Goal: Task Accomplishment & Management: Manage account settings

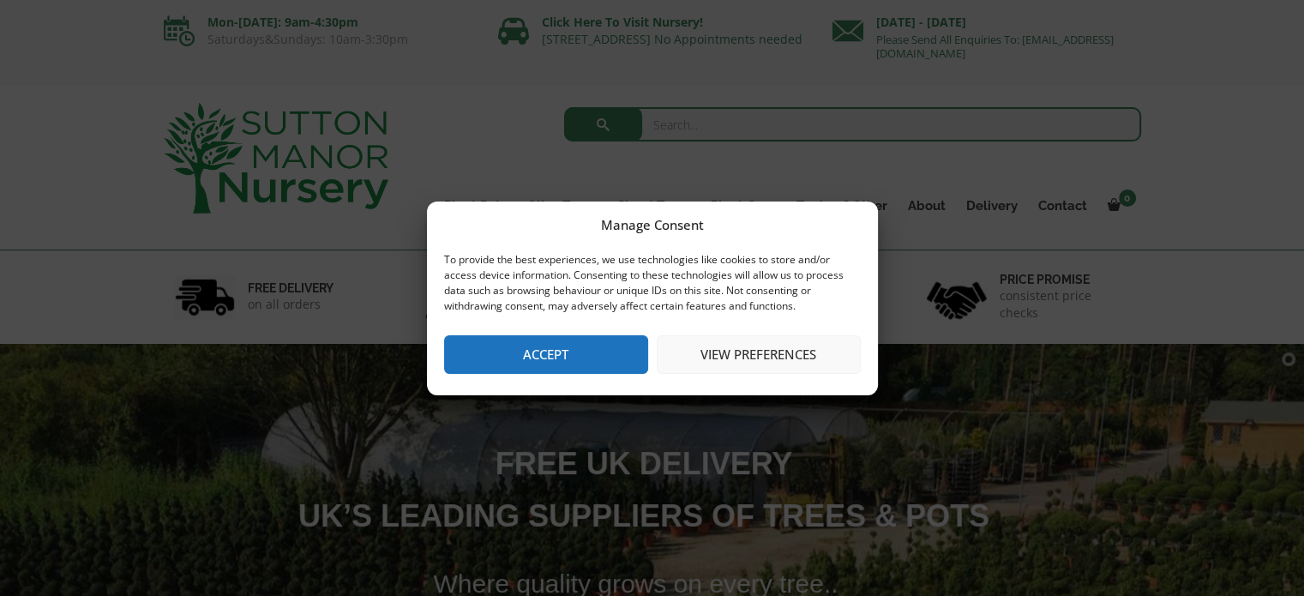
click at [710, 355] on button "View preferences" at bounding box center [759, 354] width 204 height 39
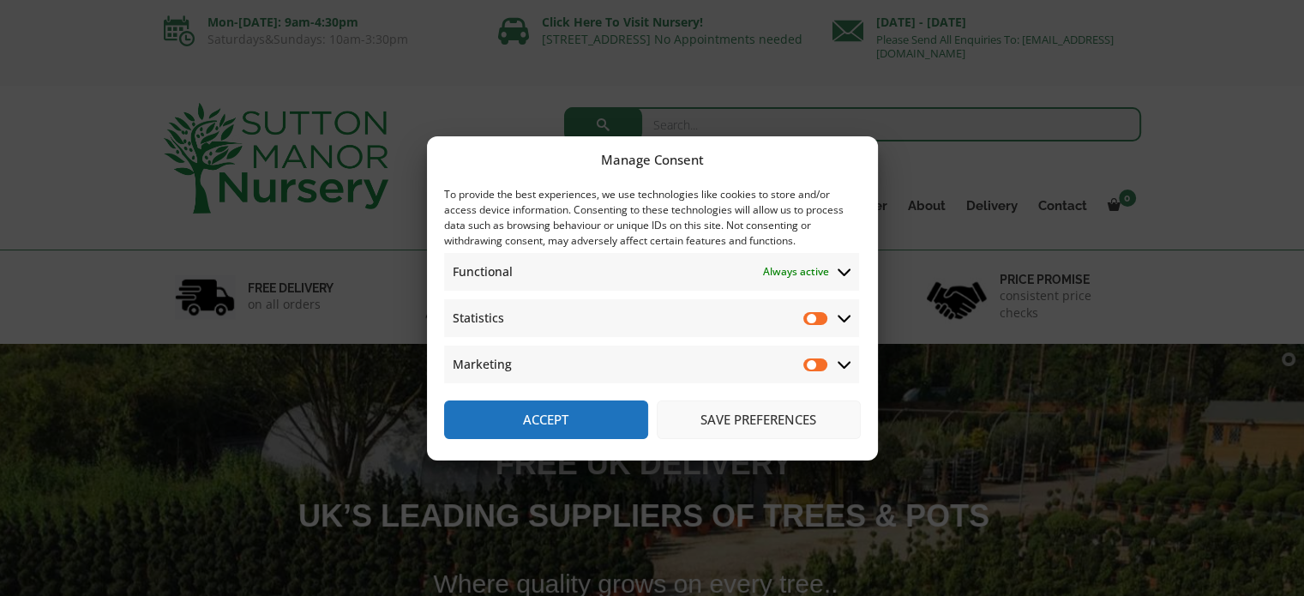
click at [838, 264] on icon at bounding box center [845, 271] width 14 height 15
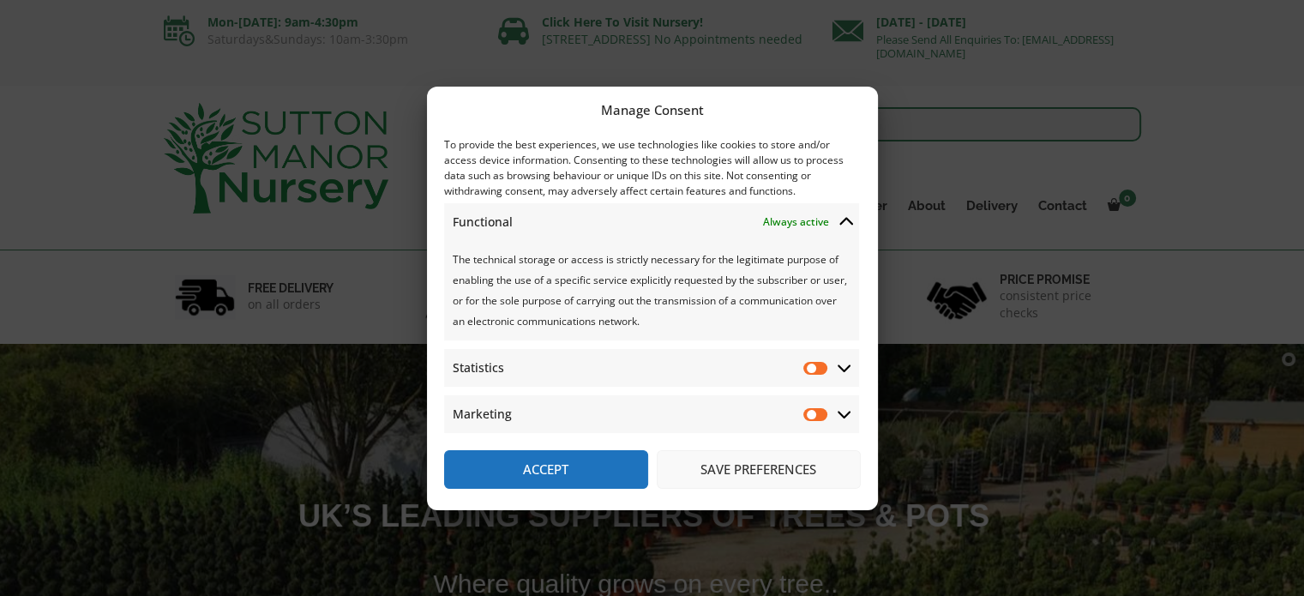
click at [833, 214] on span "Functional Functional Always active" at bounding box center [651, 222] width 415 height 38
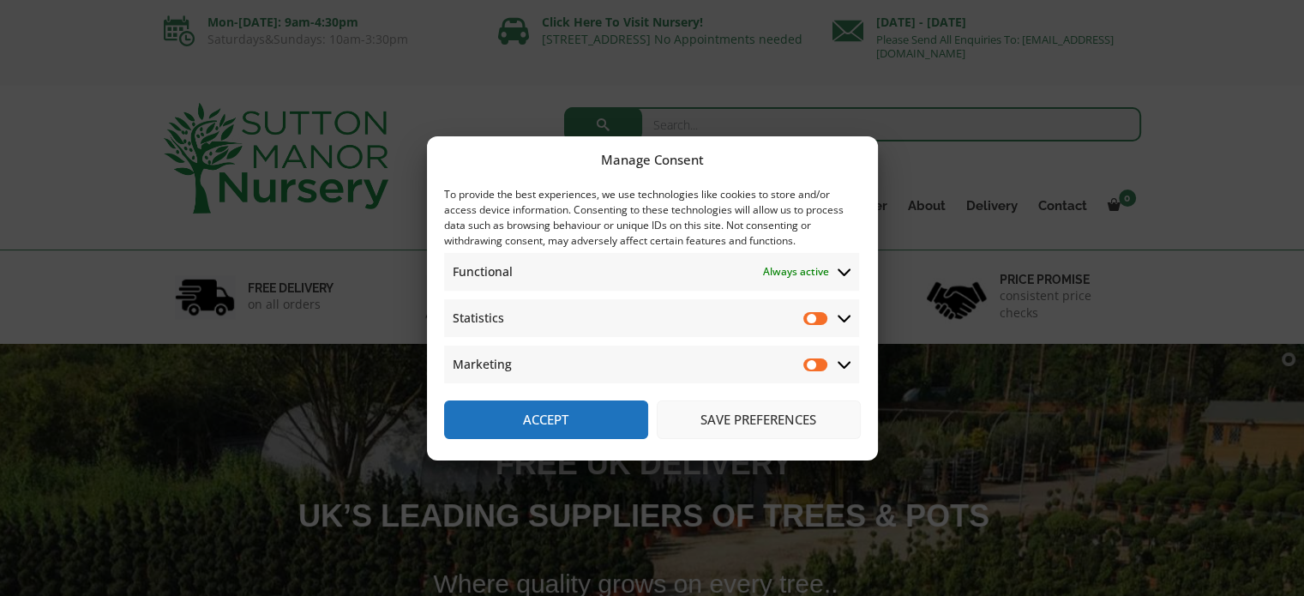
click at [796, 346] on span "Marketing Marketing" at bounding box center [651, 365] width 415 height 38
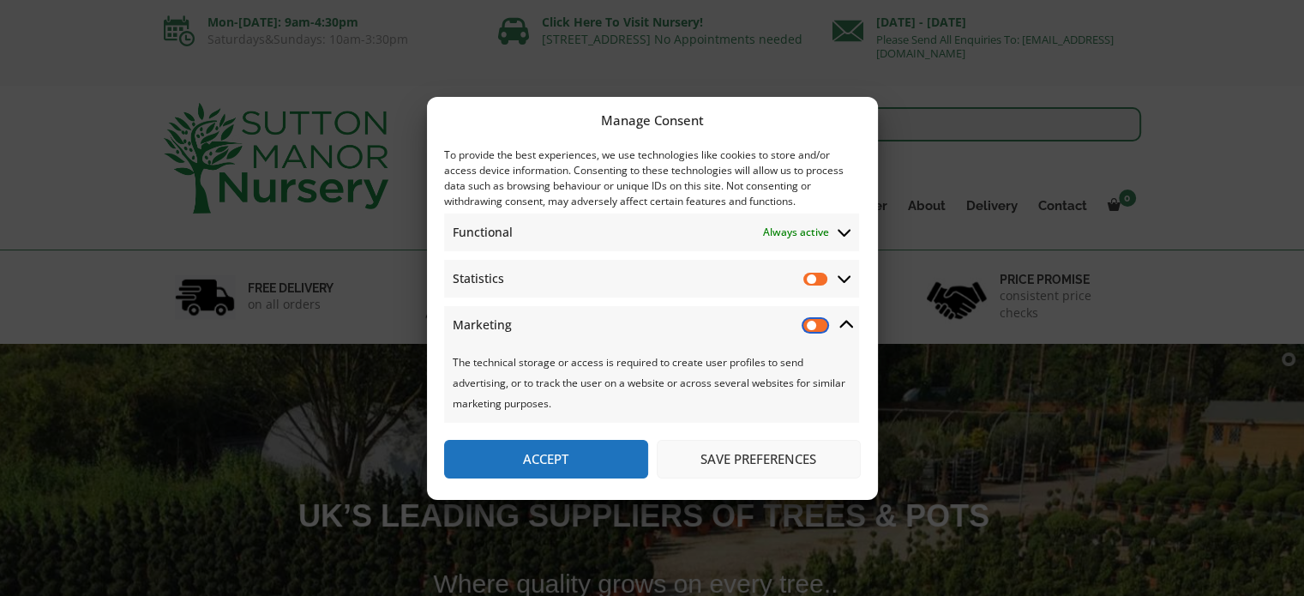
click at [818, 316] on input "Marketing" at bounding box center [816, 324] width 26 height 17
checkbox input "true"
click at [815, 280] on input "Statistics" at bounding box center [816, 278] width 26 height 17
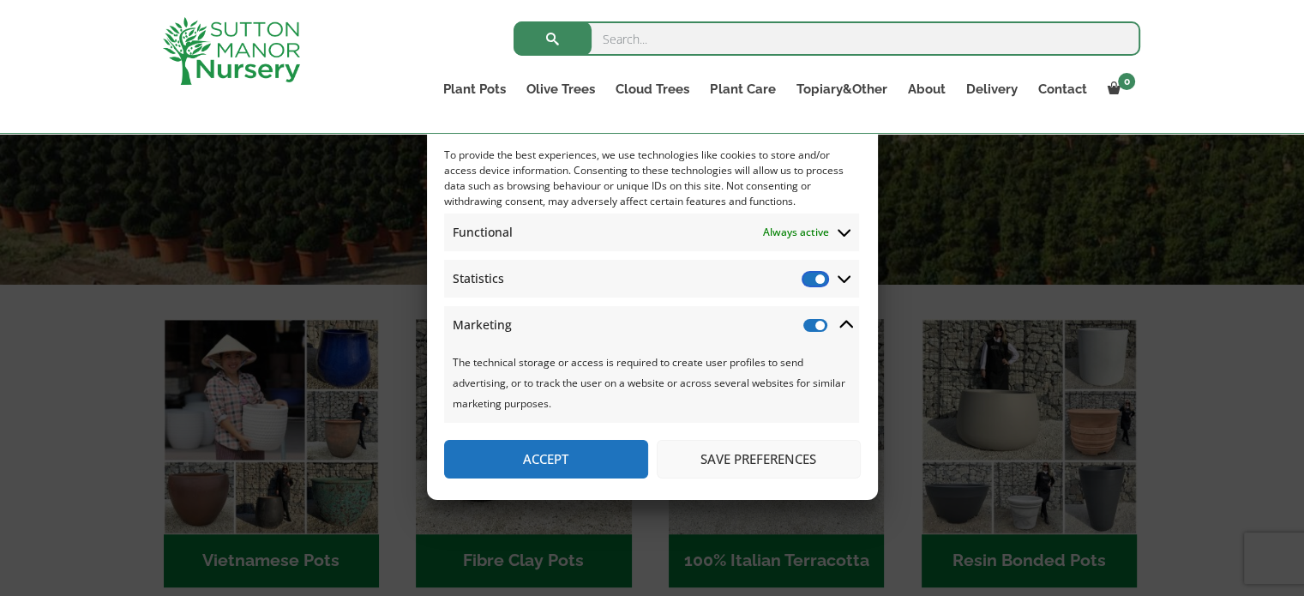
scroll to position [514, 0]
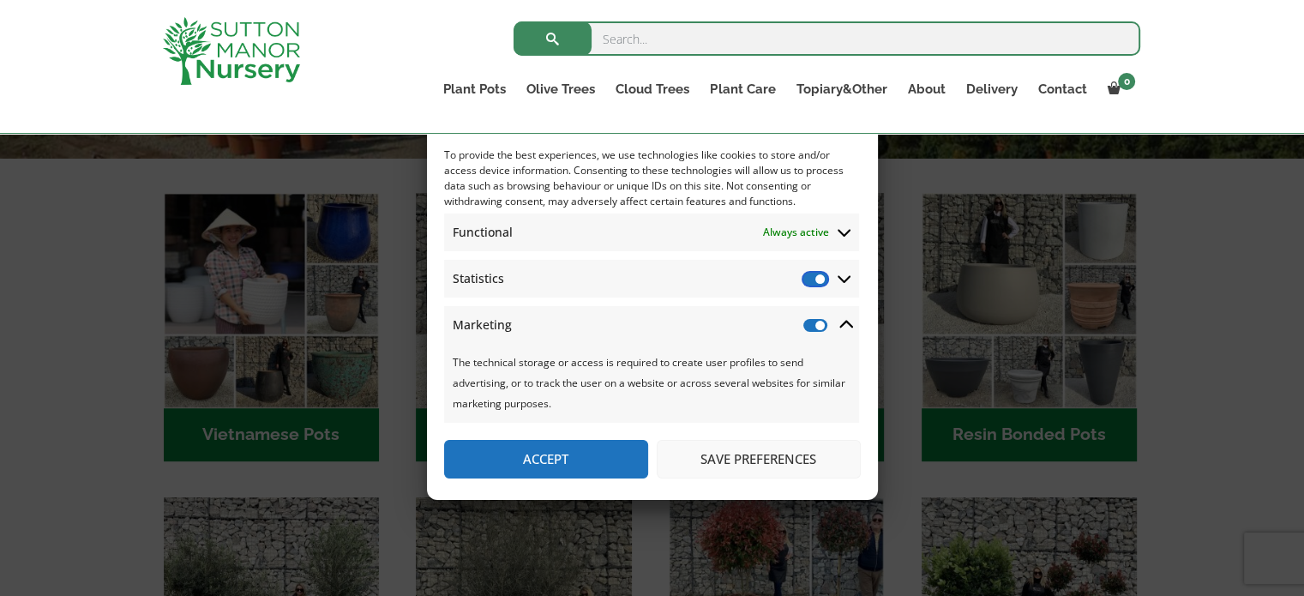
click at [821, 274] on input "Statistics" at bounding box center [816, 278] width 26 height 17
checkbox input "true"
click at [810, 321] on input "Marketing" at bounding box center [816, 324] width 26 height 17
checkbox input "false"
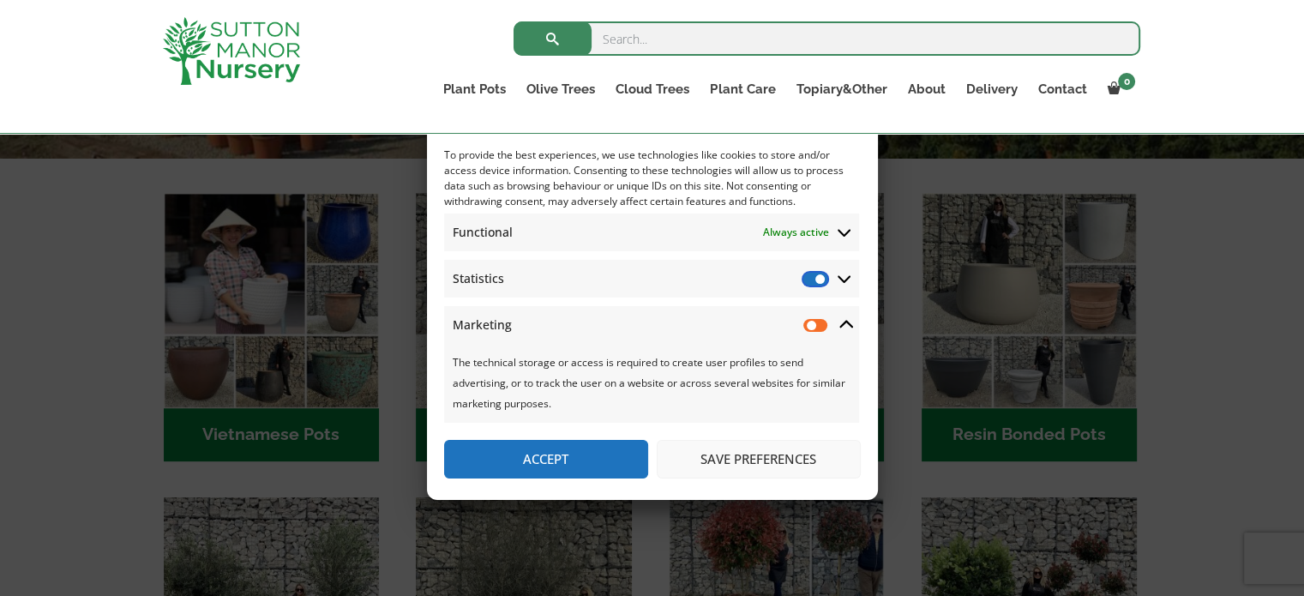
click at [818, 273] on input "Statistics" at bounding box center [816, 278] width 26 height 17
checkbox input "false"
click at [808, 324] on input "Marketing" at bounding box center [816, 324] width 26 height 17
checkbox input "true"
click at [820, 270] on input "Statistics" at bounding box center [816, 278] width 26 height 17
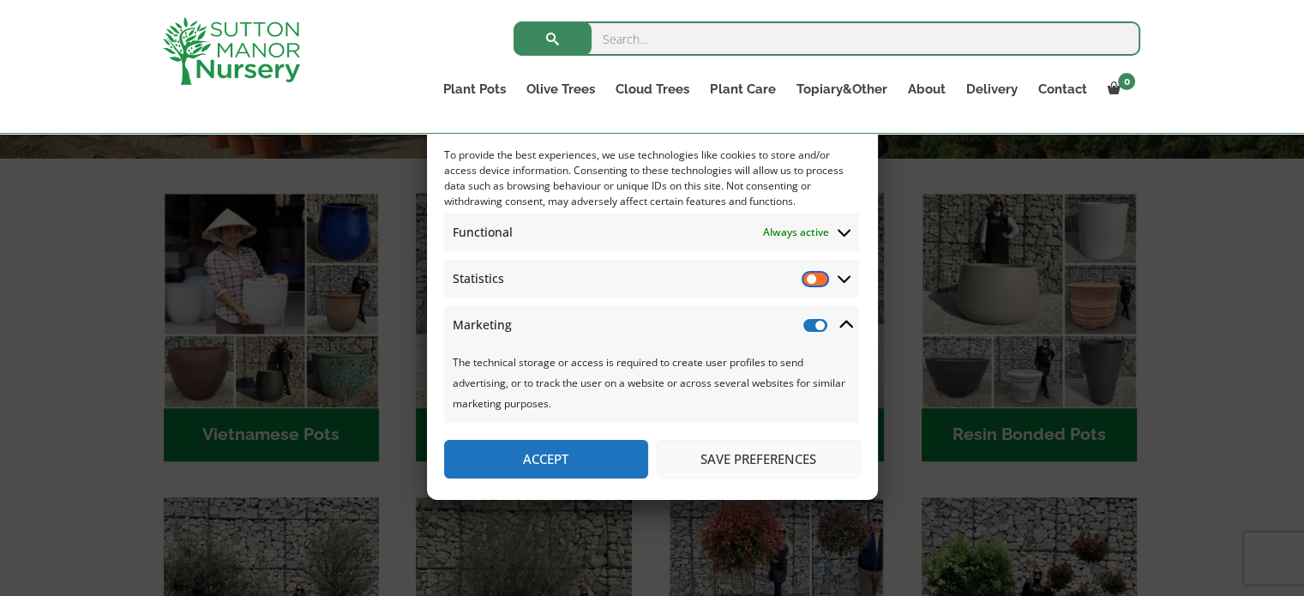
checkbox input "true"
click at [804, 318] on input "Marketing" at bounding box center [816, 324] width 26 height 17
checkbox input "false"
click at [828, 267] on span "Statistics Statistics" at bounding box center [651, 279] width 415 height 38
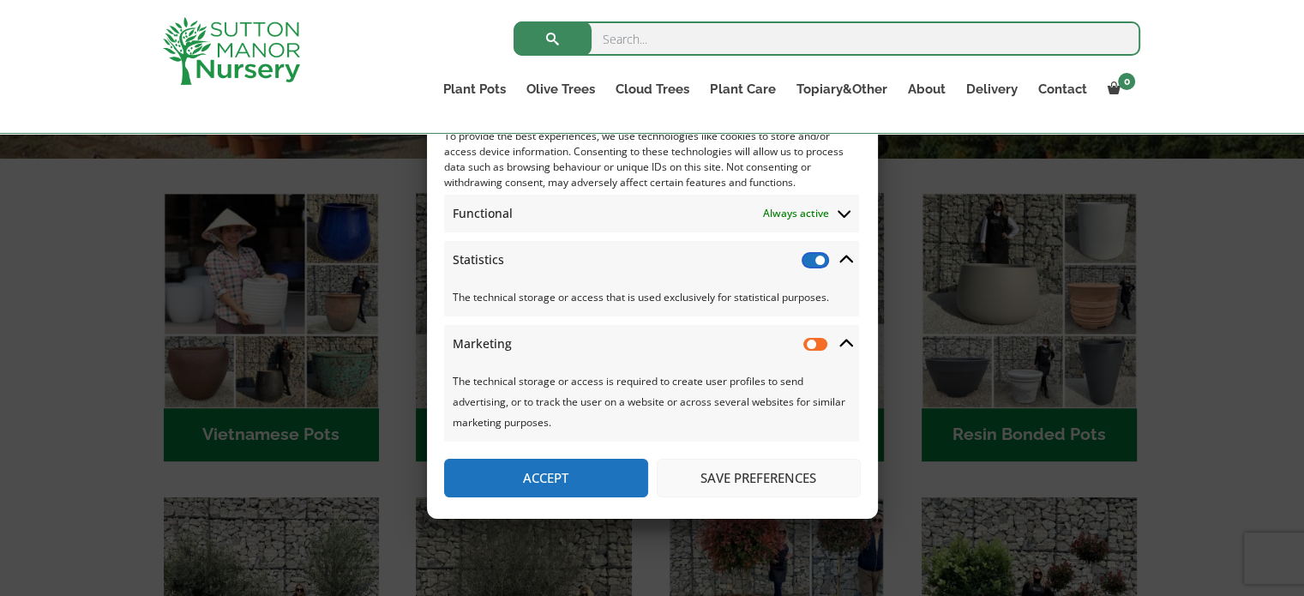
click at [815, 262] on input "Statistics" at bounding box center [816, 259] width 26 height 17
checkbox input "false"
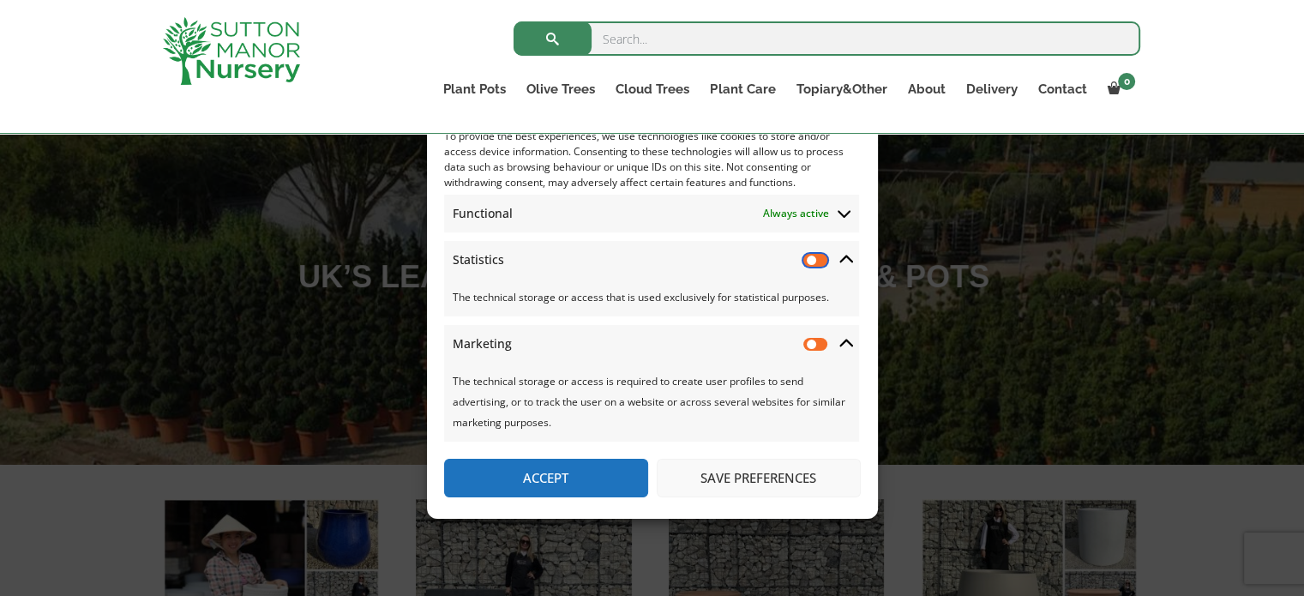
scroll to position [171, 0]
